Goal: Task Accomplishment & Management: Manage account settings

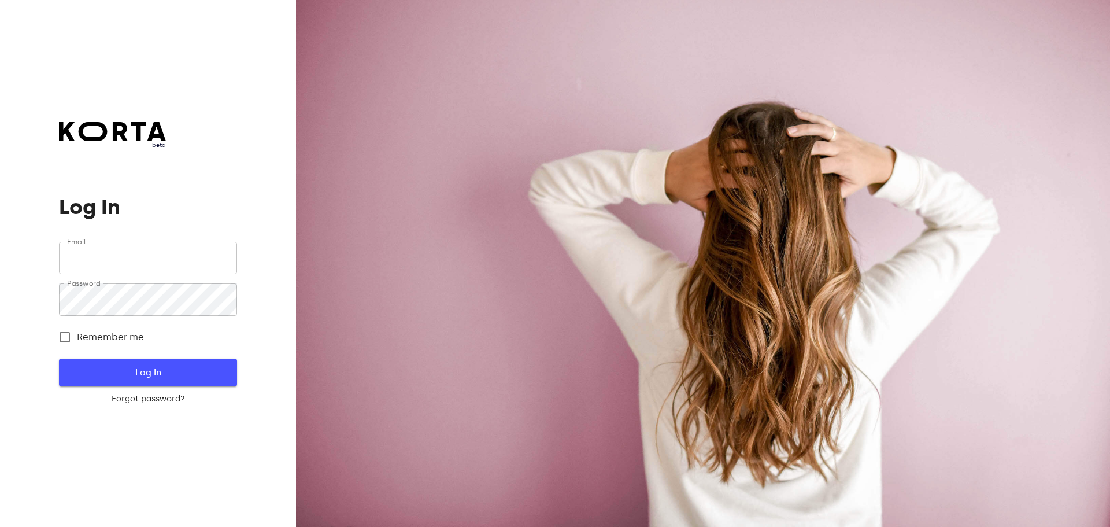
type input "[EMAIL_ADDRESS][DOMAIN_NAME]"
click at [107, 366] on span "Log In" at bounding box center [147, 372] width 141 height 15
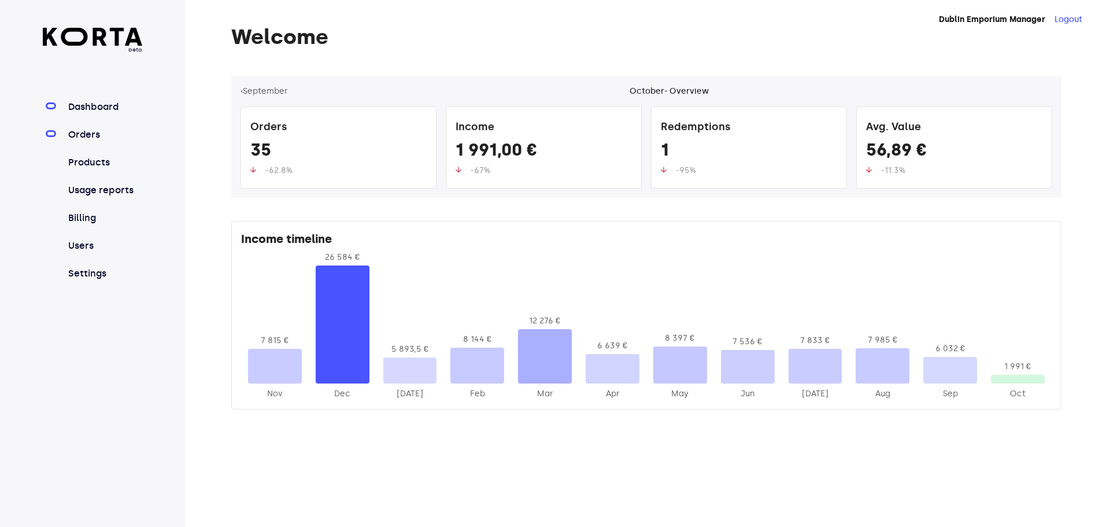
click at [92, 136] on link "Orders" at bounding box center [104, 135] width 77 height 14
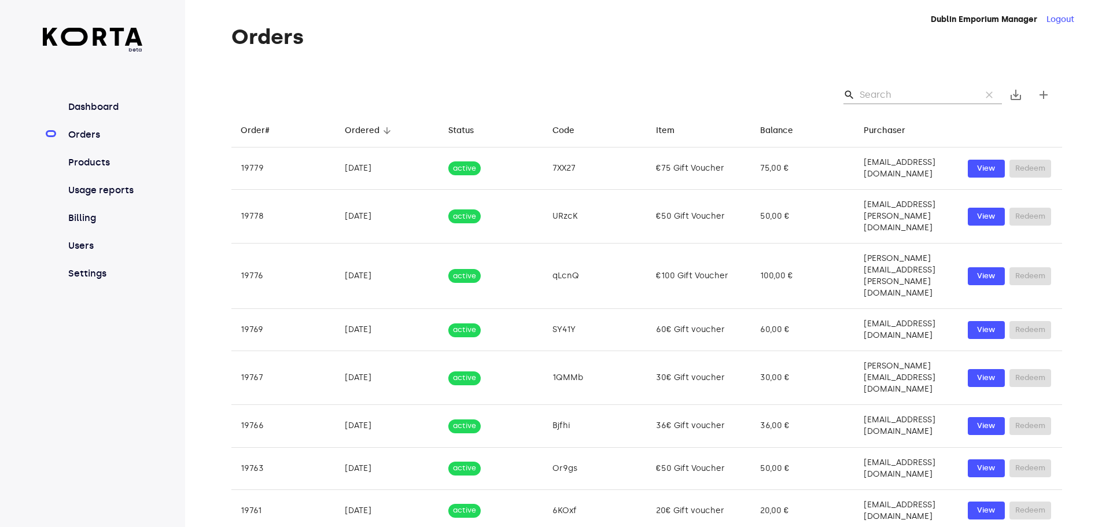
click at [915, 96] on input "Search" at bounding box center [915, 95] width 112 height 19
type input "2025-"
click at [942, 99] on input "2025-" at bounding box center [915, 95] width 112 height 19
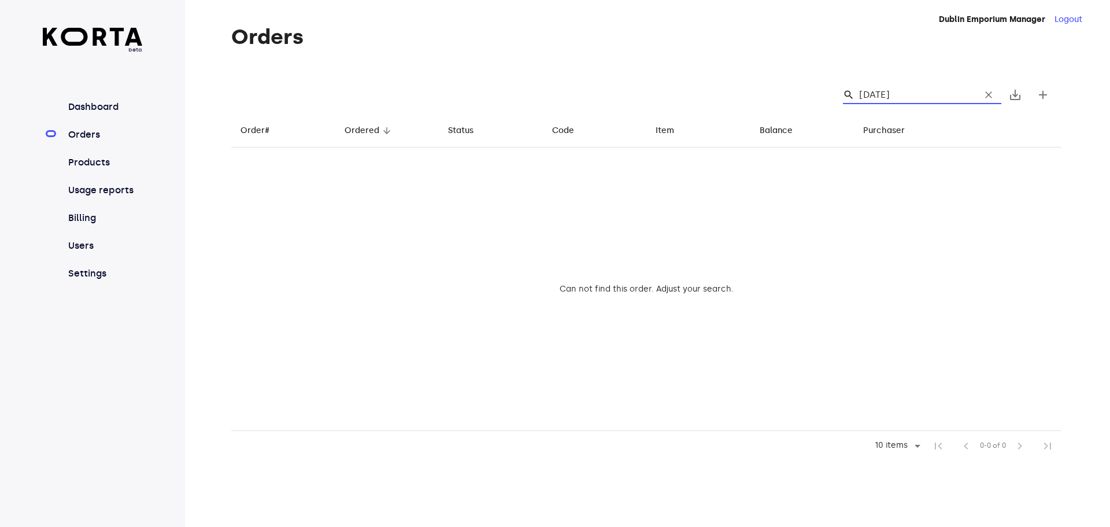
click at [897, 96] on input "[DATE]" at bounding box center [915, 95] width 112 height 19
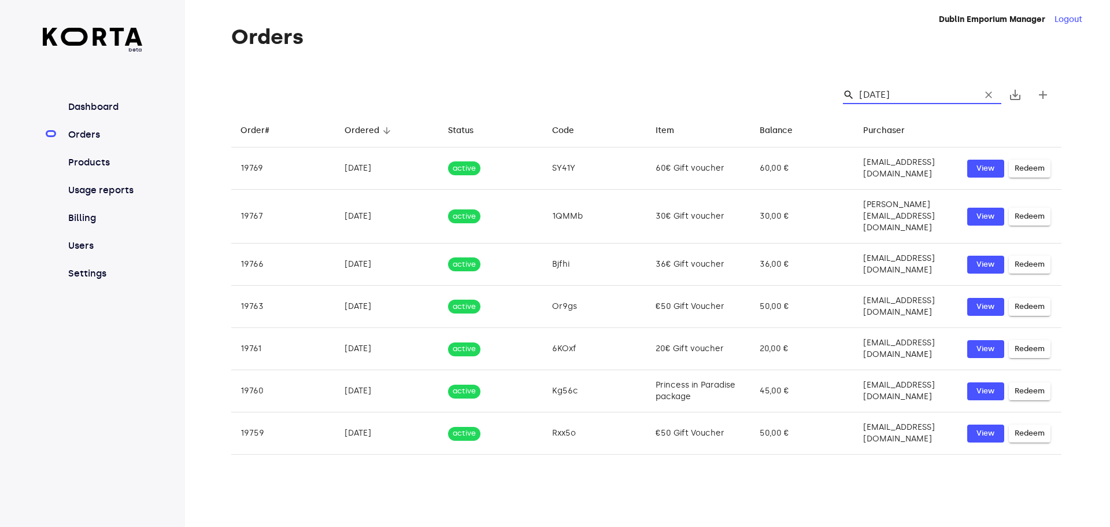
click at [896, 93] on input "[DATE]" at bounding box center [915, 95] width 112 height 19
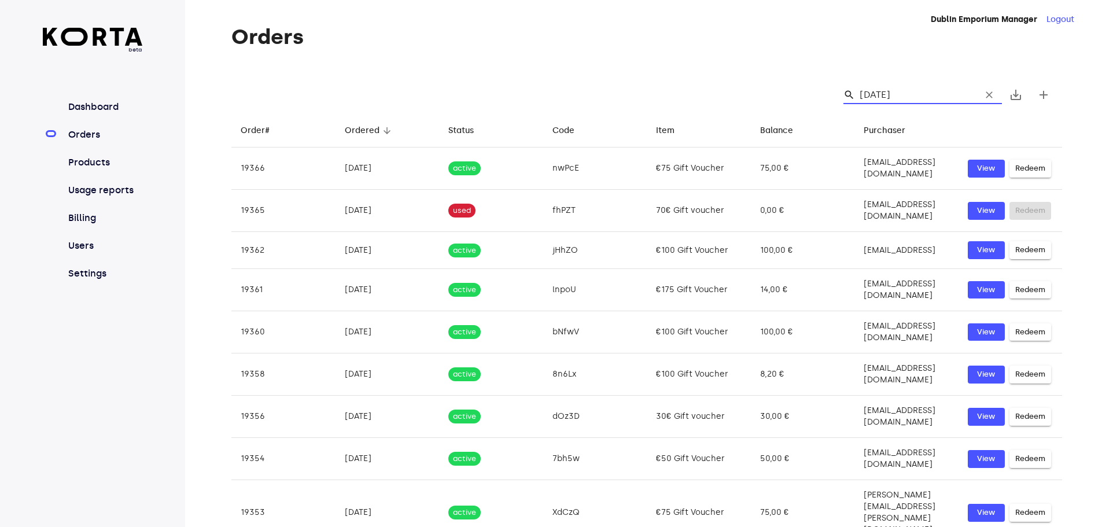
type input "[DATE]"
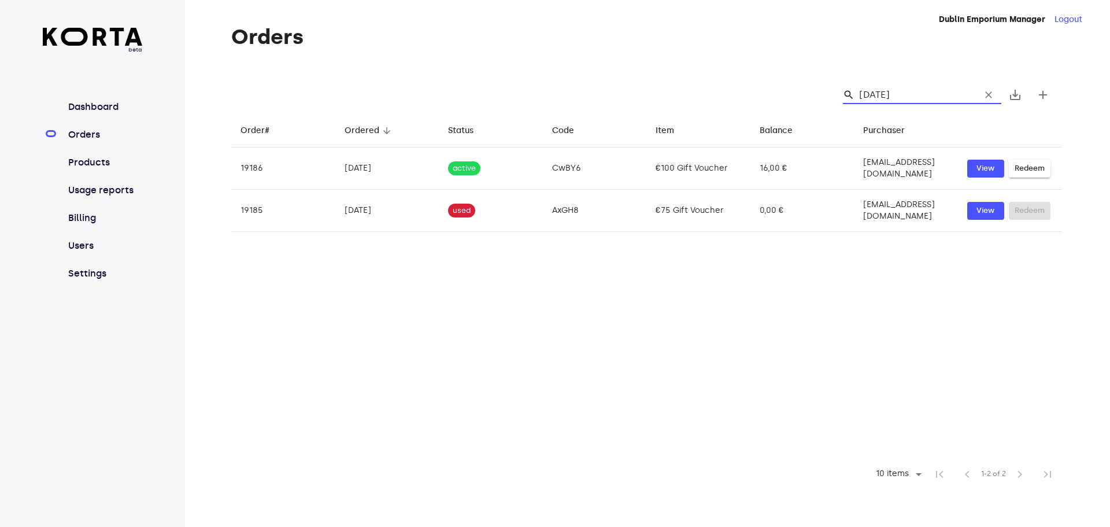
click at [891, 90] on input "[DATE]" at bounding box center [915, 95] width 112 height 19
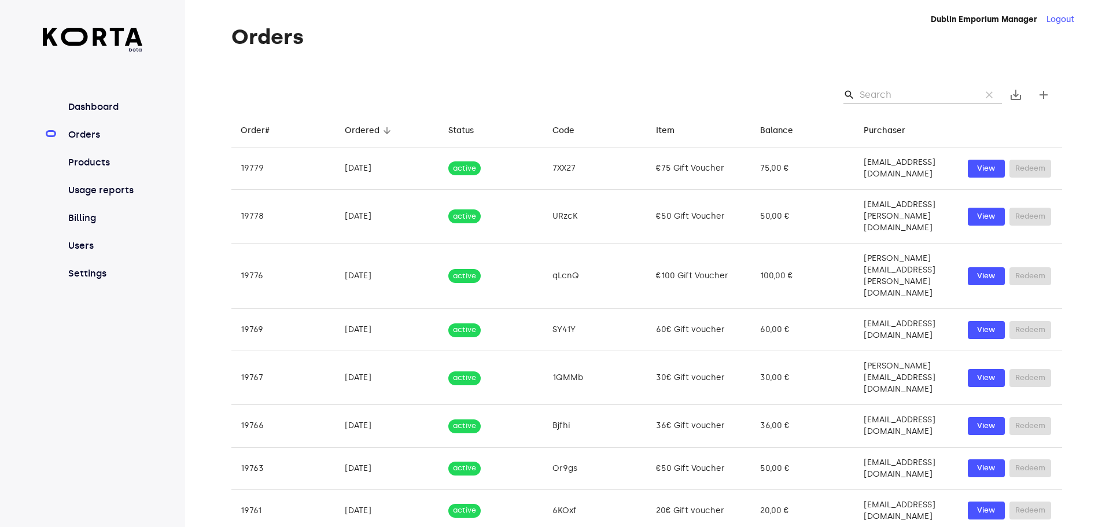
click at [925, 94] on input "Search" at bounding box center [915, 95] width 112 height 19
paste input "[PERSON_NAME][EMAIL_ADDRESS][PERSON_NAME][DOMAIN_NAME]"
type input "[PERSON_NAME][EMAIL_ADDRESS][PERSON_NAME][DOMAIN_NAME]"
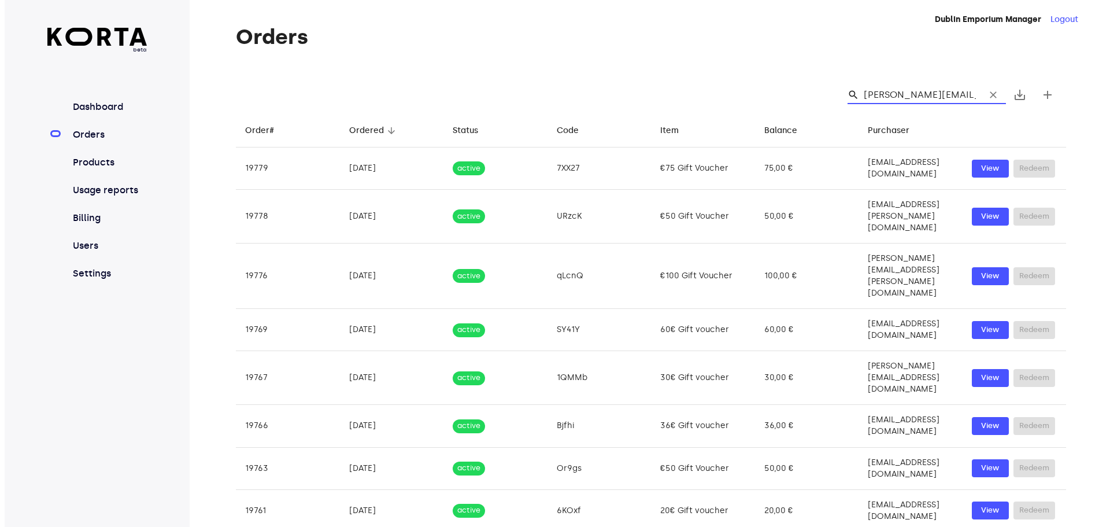
scroll to position [0, 12]
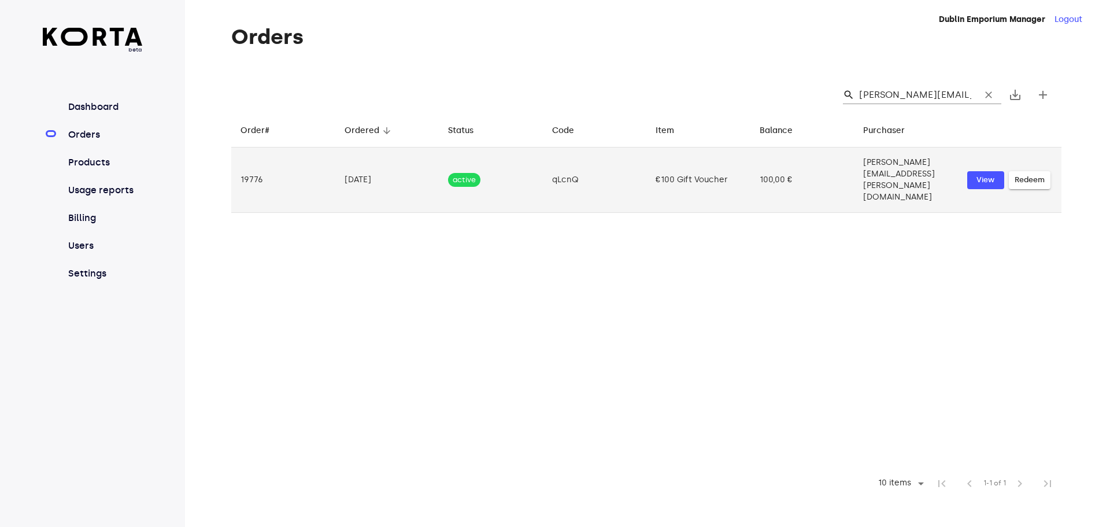
click at [854, 178] on td "[PERSON_NAME][EMAIL_ADDRESS][PERSON_NAME][DOMAIN_NAME]" at bounding box center [906, 179] width 104 height 65
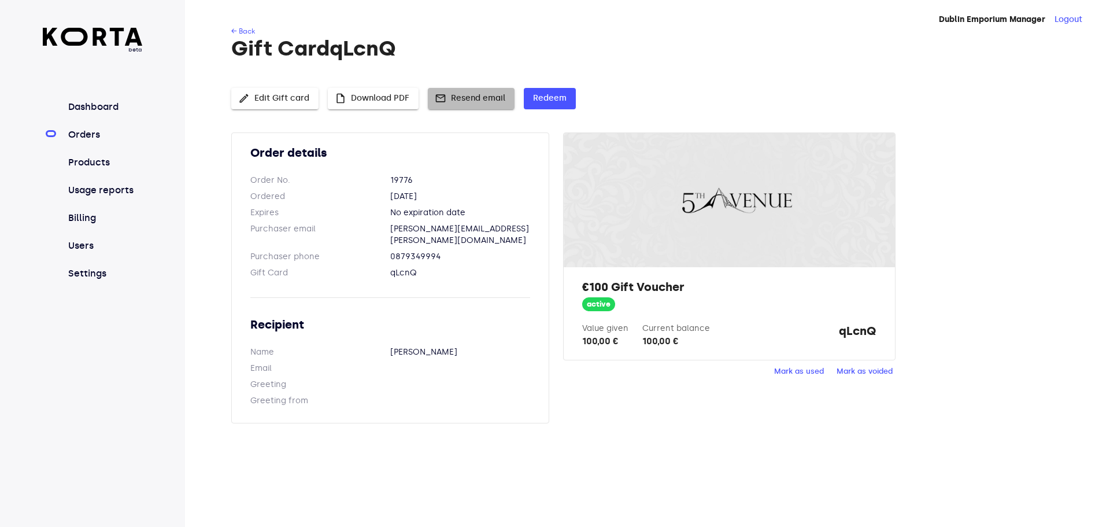
click at [484, 101] on span "mail Resend email" at bounding box center [471, 98] width 68 height 14
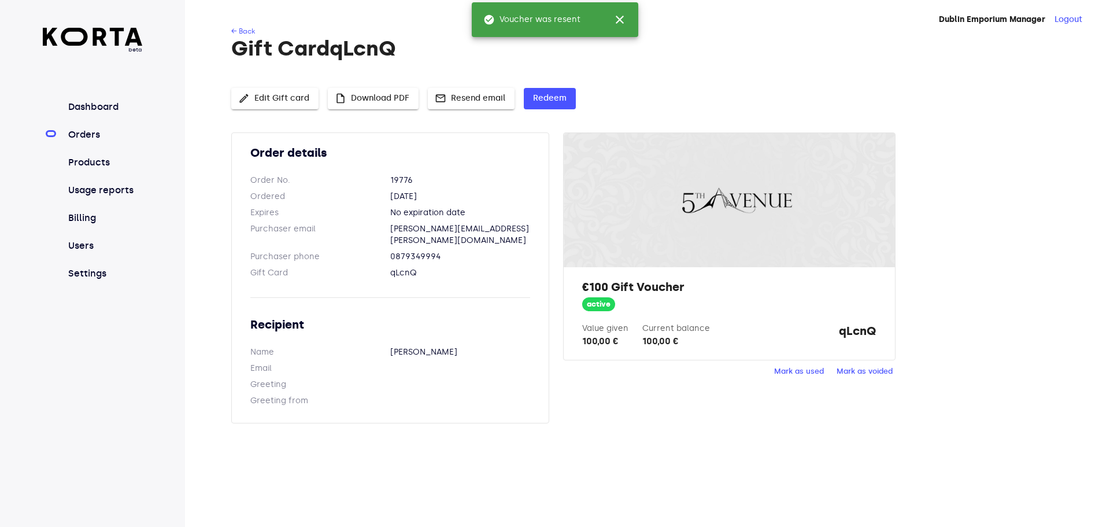
click at [383, 91] on button "insert_drive_file Download PDF" at bounding box center [373, 98] width 91 height 21
